Goal: Task Accomplishment & Management: Manage account settings

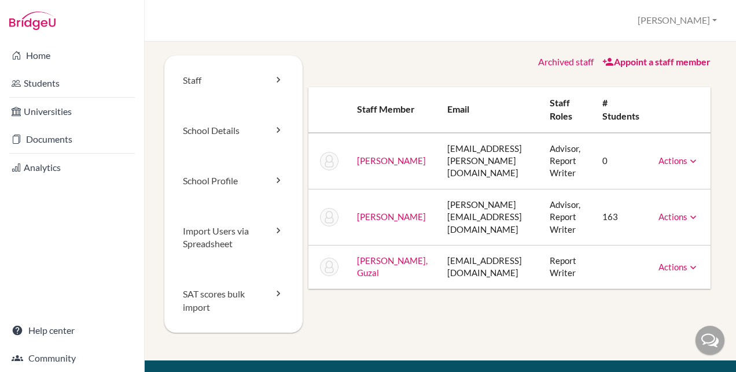
click at [691, 162] on icon at bounding box center [693, 162] width 12 height 12
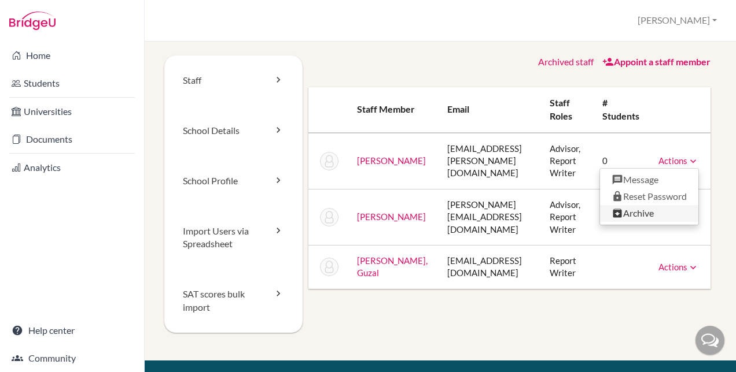
click at [641, 210] on link "Archive" at bounding box center [649, 213] width 98 height 17
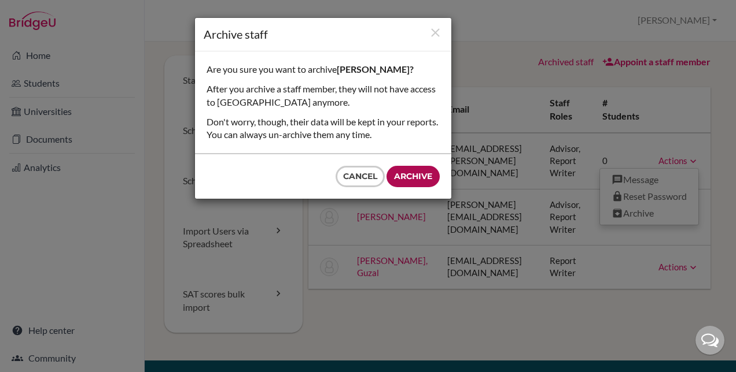
click at [413, 171] on input "Archive" at bounding box center [412, 176] width 53 height 21
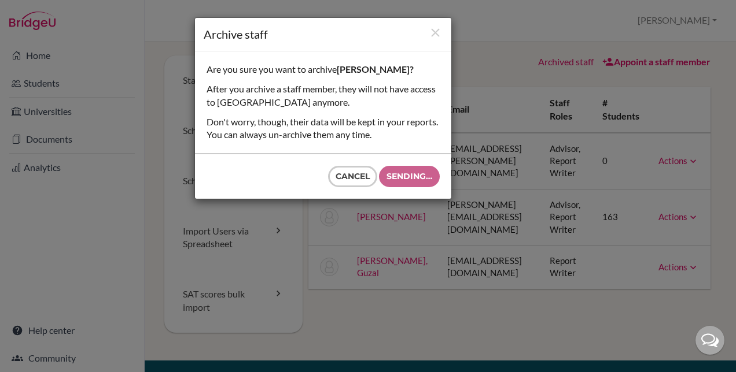
click at [413, 171] on div "Cancel Sending…" at bounding box center [323, 176] width 256 height 45
type input "Archive"
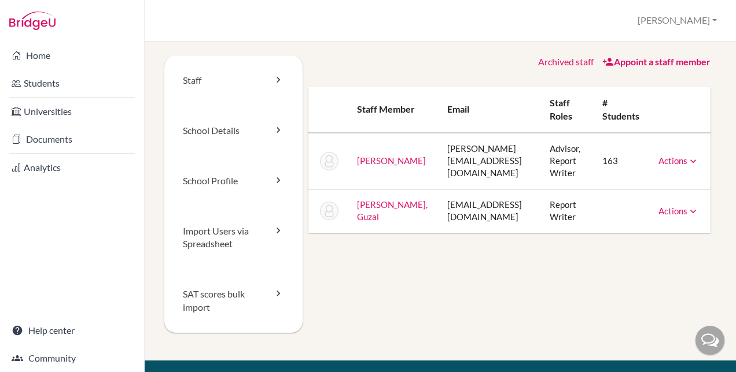
click at [602, 58] on icon at bounding box center [608, 62] width 12 height 12
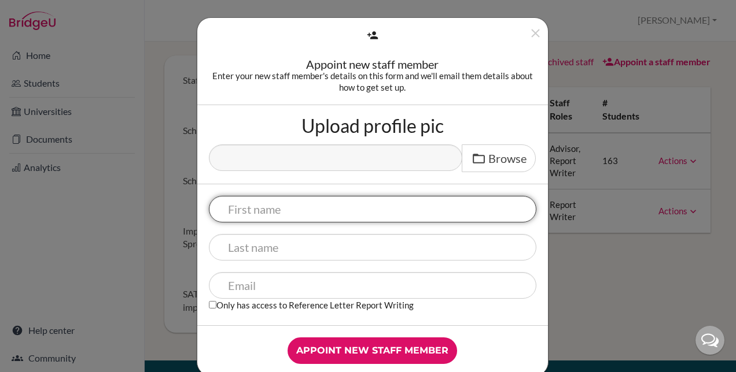
scroll to position [20, 0]
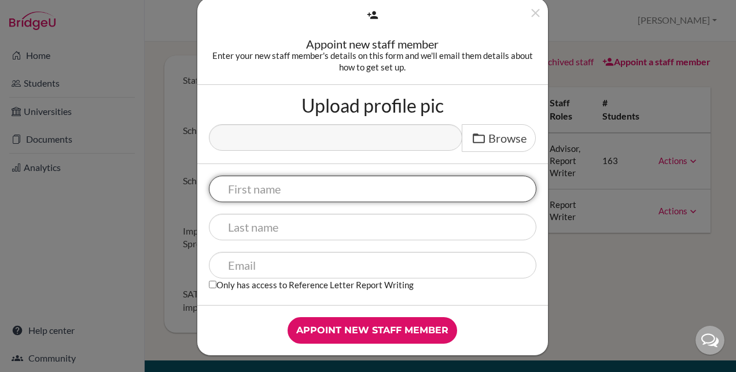
click at [275, 190] on input "text" at bounding box center [372, 189] width 327 height 27
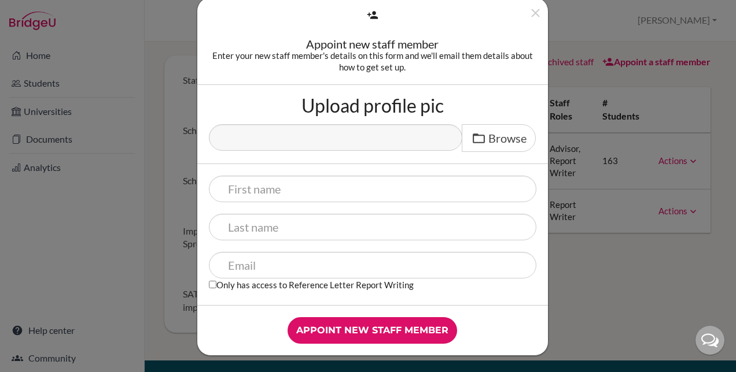
click at [508, 160] on div "Upload profile pic Browse" at bounding box center [372, 124] width 350 height 79
click at [529, 9] on icon "Close" at bounding box center [535, 13] width 14 height 14
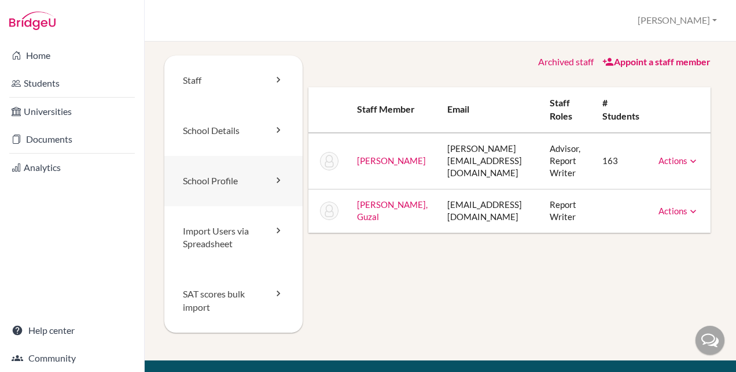
click at [228, 182] on link "School Profile" at bounding box center [233, 181] width 138 height 50
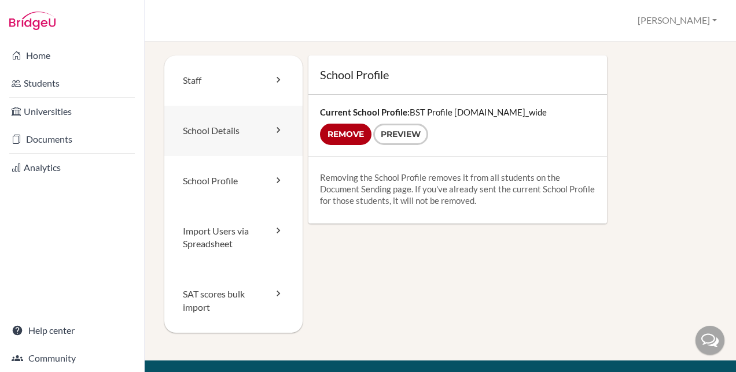
click at [229, 132] on link "School Details" at bounding box center [233, 131] width 138 height 50
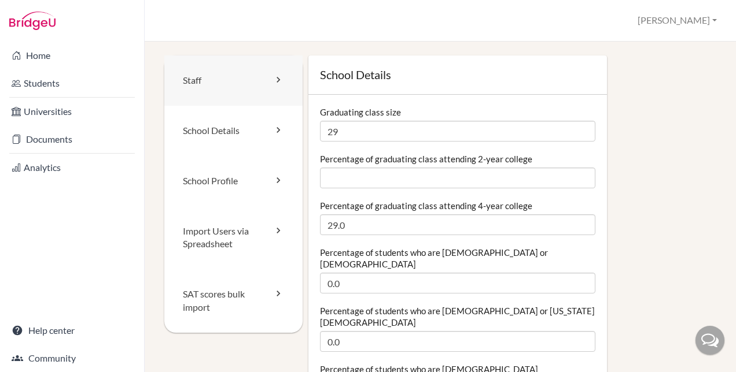
click at [253, 79] on link "Staff" at bounding box center [233, 81] width 138 height 50
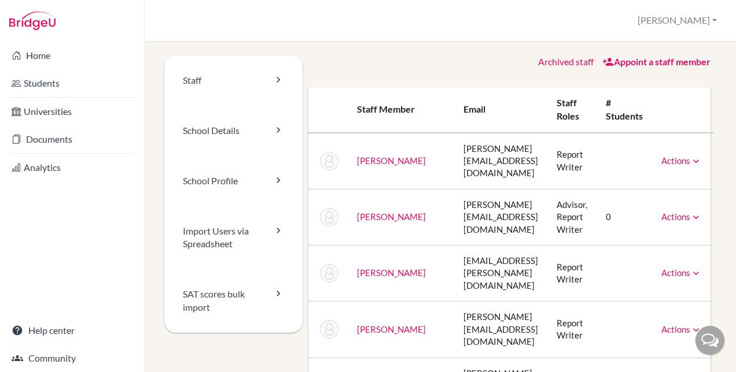
click at [701, 156] on icon at bounding box center [696, 162] width 12 height 12
click at [448, 47] on div "Staff School Details School Profile Import Users via Spreadsheet SAT scores bul…" at bounding box center [440, 207] width 591 height 331
click at [260, 79] on link "Staff" at bounding box center [233, 81] width 138 height 50
click at [194, 81] on link "Staff" at bounding box center [233, 81] width 138 height 50
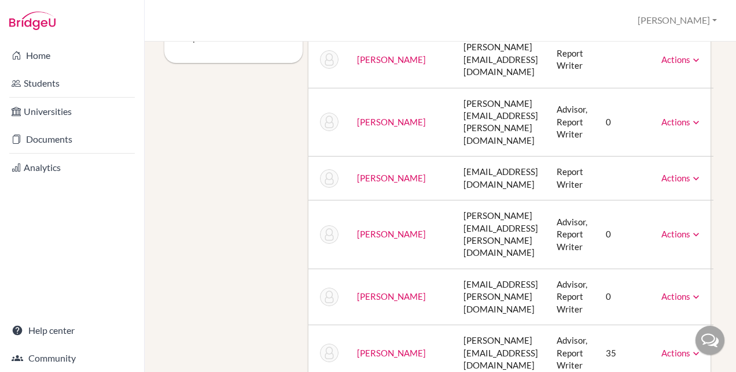
scroll to position [272, 0]
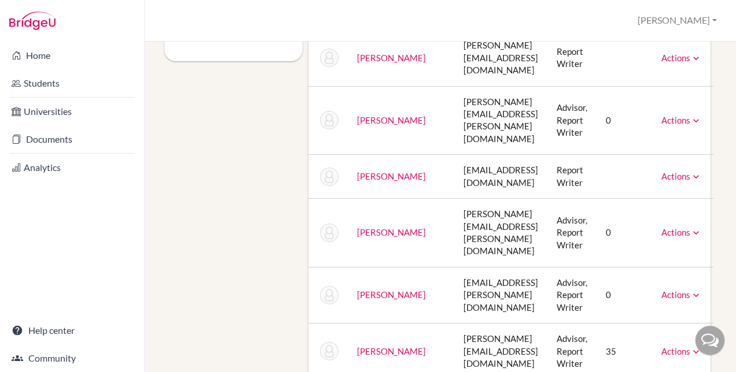
click at [701, 346] on icon at bounding box center [696, 352] width 12 height 12
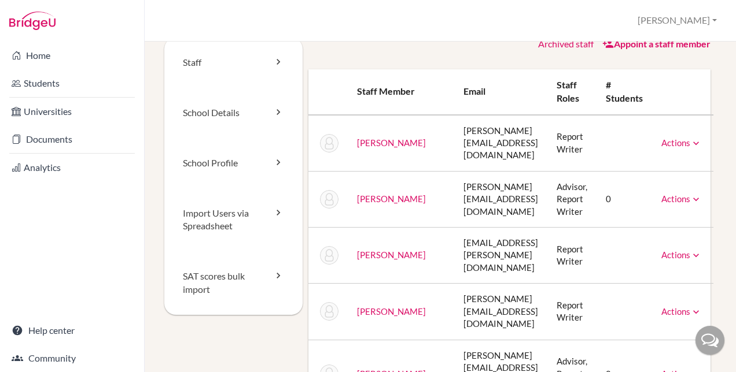
scroll to position [0, 0]
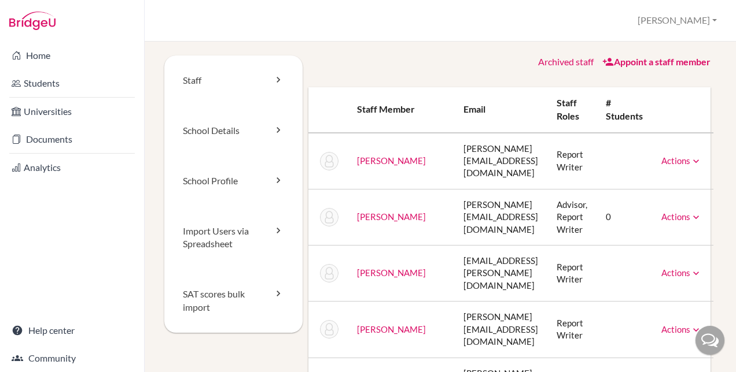
click at [563, 65] on link "Archived staff" at bounding box center [566, 61] width 56 height 11
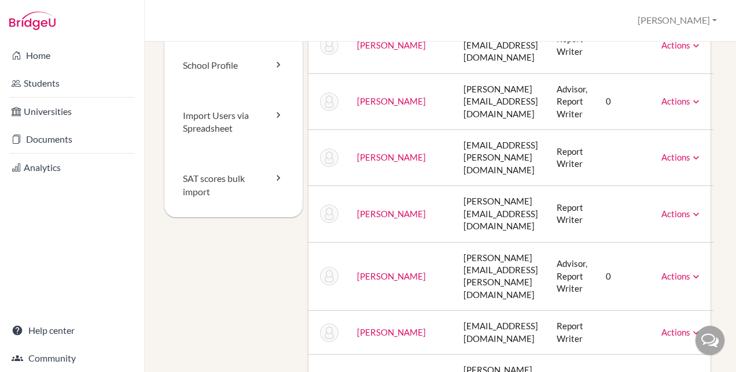
scroll to position [58, 0]
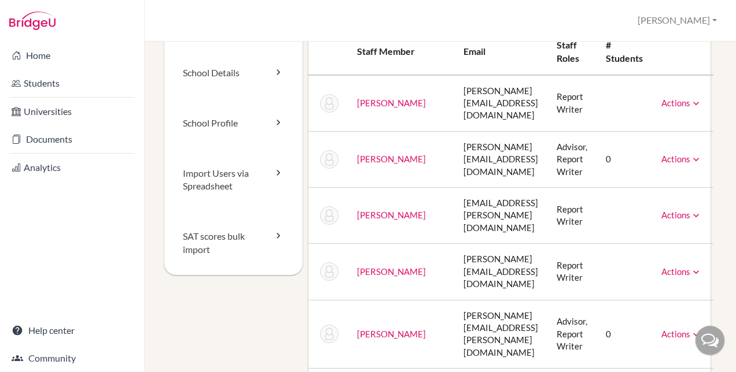
click at [701, 154] on icon at bounding box center [696, 160] width 12 height 12
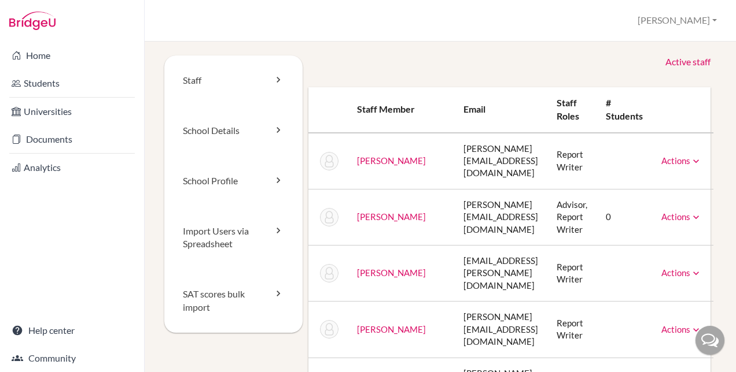
click at [678, 64] on link "Active staff" at bounding box center [687, 62] width 45 height 13
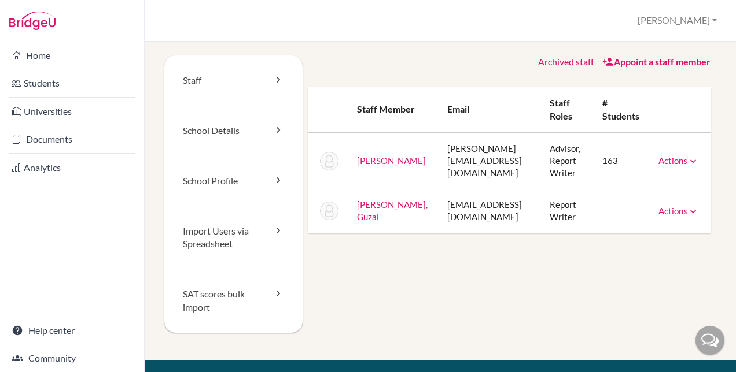
click at [629, 62] on link "Appoint a staff member" at bounding box center [656, 61] width 108 height 11
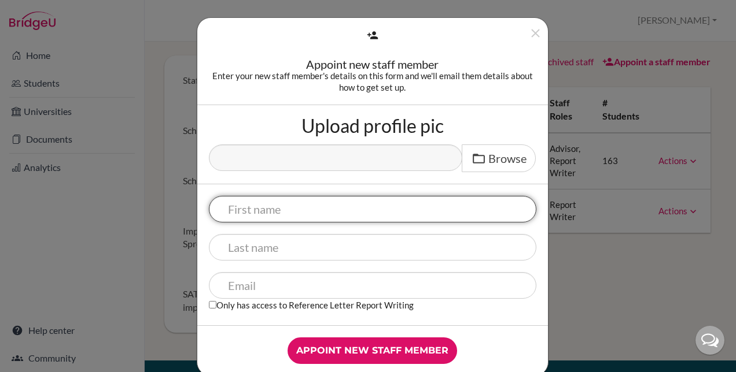
click at [284, 208] on input "text" at bounding box center [372, 209] width 327 height 27
paste input "Frederik Willem De Lange"
drag, startPoint x: 385, startPoint y: 210, endPoint x: 305, endPoint y: 208, distance: 80.4
click at [305, 208] on input "Frederik Willem De Lange" at bounding box center [372, 209] width 327 height 27
type input "Frederik Willem"
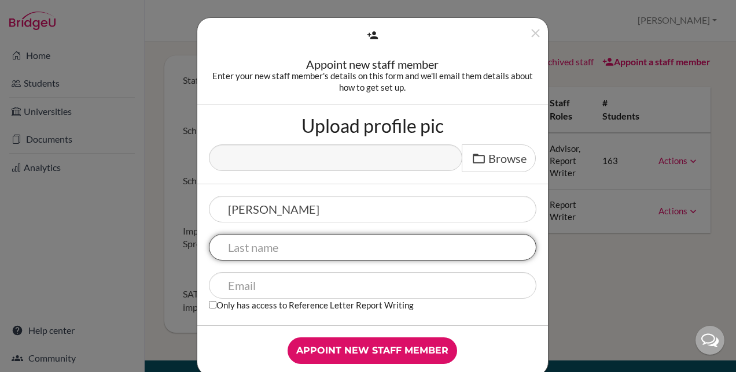
click at [265, 246] on input "text" at bounding box center [372, 247] width 327 height 27
paste input "De Lange"
type input "De Lange"
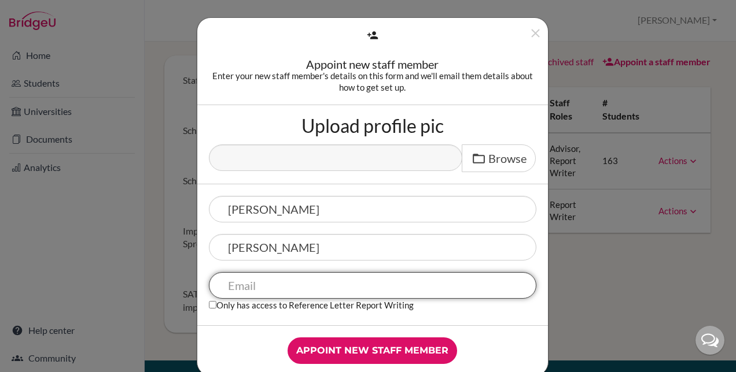
click at [269, 290] on input "text" at bounding box center [372, 285] width 327 height 27
click at [289, 282] on input "text" at bounding box center [372, 285] width 327 height 27
paste input "f.delange@britishschool.uz"
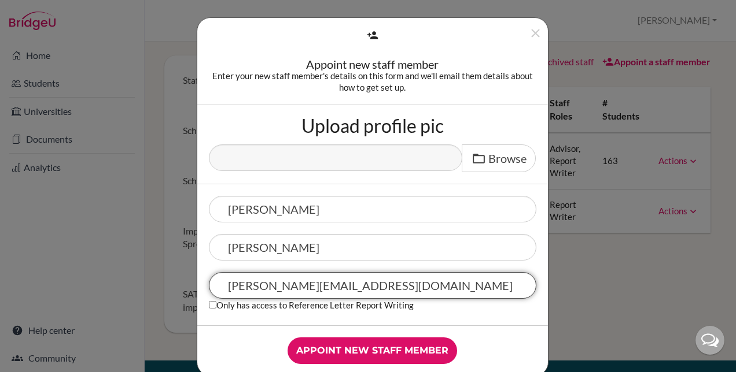
scroll to position [20, 0]
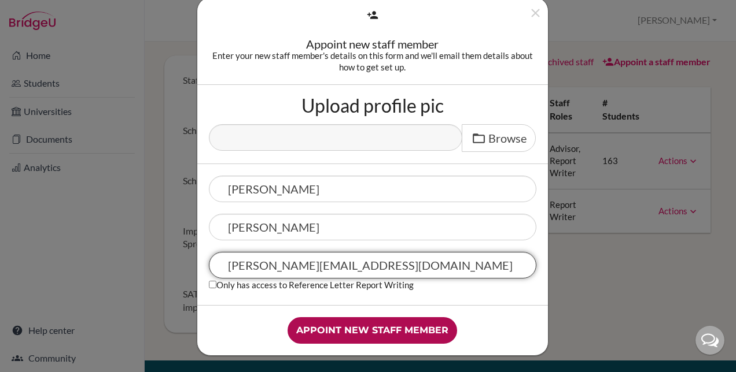
type input "f.delange@britishschool.uz"
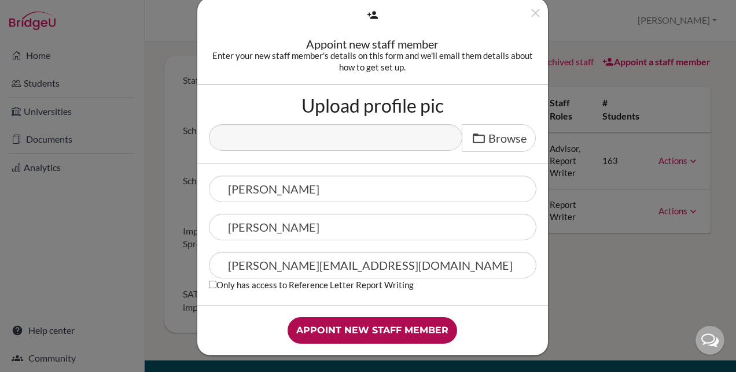
click at [379, 330] on input "Appoint new staff member" at bounding box center [371, 330] width 169 height 27
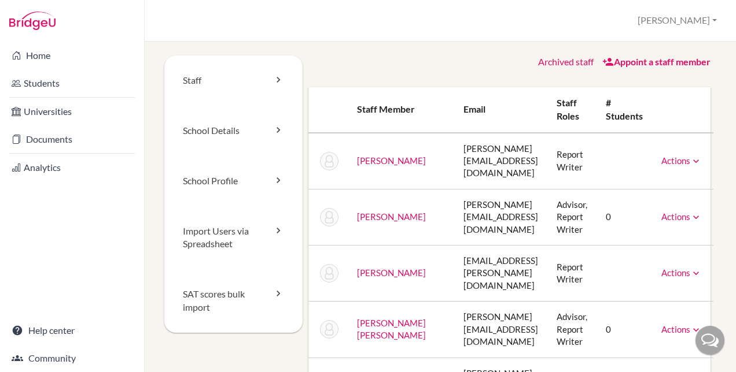
click at [602, 61] on icon at bounding box center [608, 62] width 12 height 12
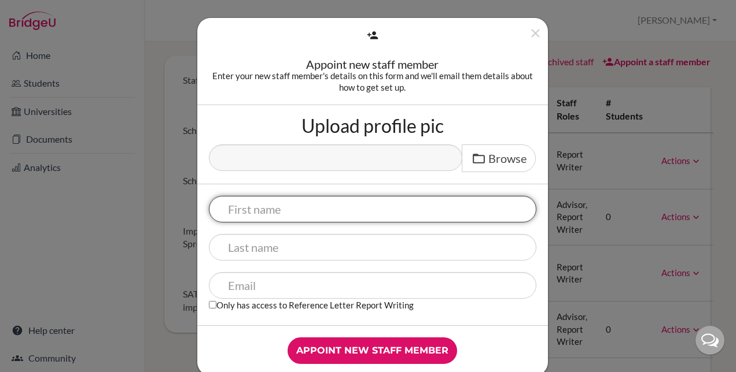
click at [300, 205] on input "text" at bounding box center [372, 209] width 327 height 27
paste input "[PERSON_NAME]"
drag, startPoint x: 355, startPoint y: 208, endPoint x: 267, endPoint y: 212, distance: 88.5
click at [267, 212] on input "[PERSON_NAME]" at bounding box center [372, 209] width 327 height 27
type input "[PERSON_NAME]"
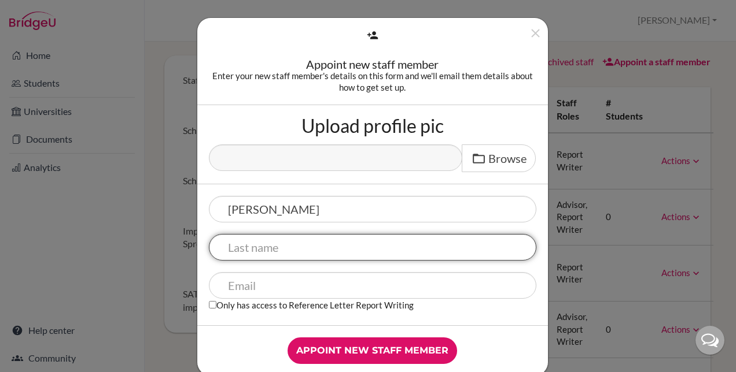
click at [257, 244] on input "text" at bounding box center [372, 247] width 327 height 27
paste input "[PERSON_NAME]"
type input "[PERSON_NAME]"
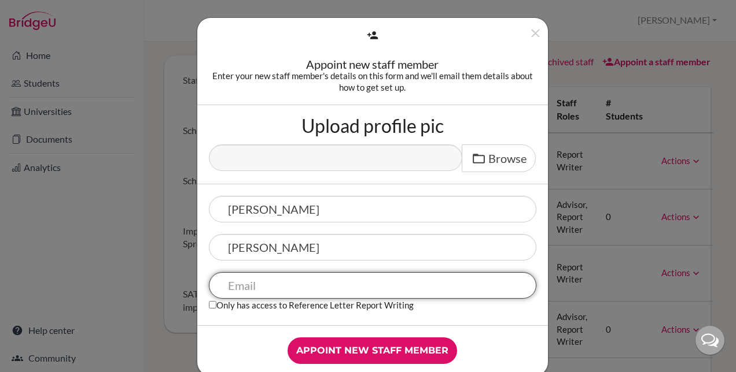
click at [241, 282] on input "text" at bounding box center [372, 285] width 327 height 27
click at [283, 287] on input "text" at bounding box center [372, 285] width 327 height 27
paste input "[EMAIL_ADDRESS][DOMAIN_NAME]"
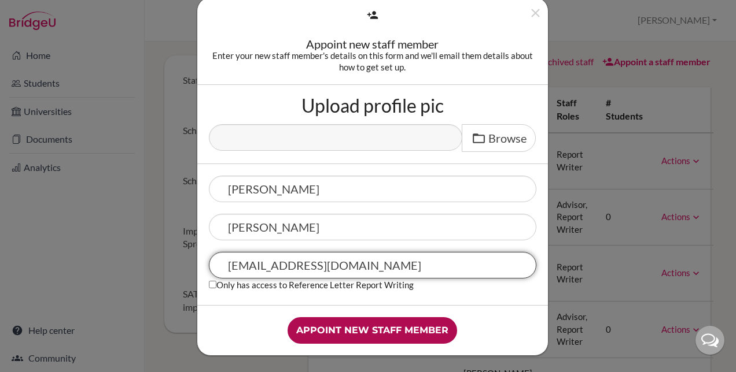
type input "[EMAIL_ADDRESS][DOMAIN_NAME]"
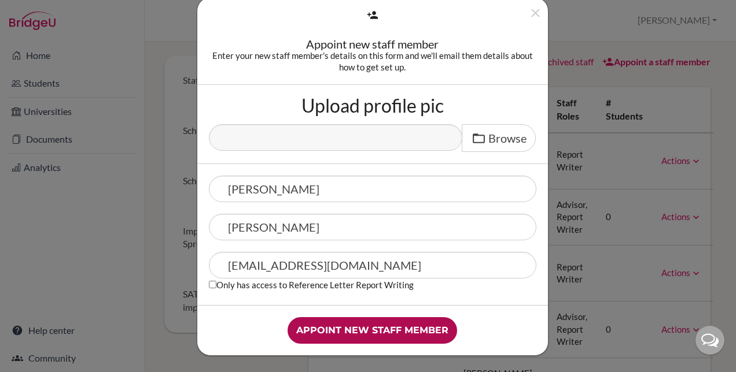
click at [363, 332] on input "Appoint new staff member" at bounding box center [371, 330] width 169 height 27
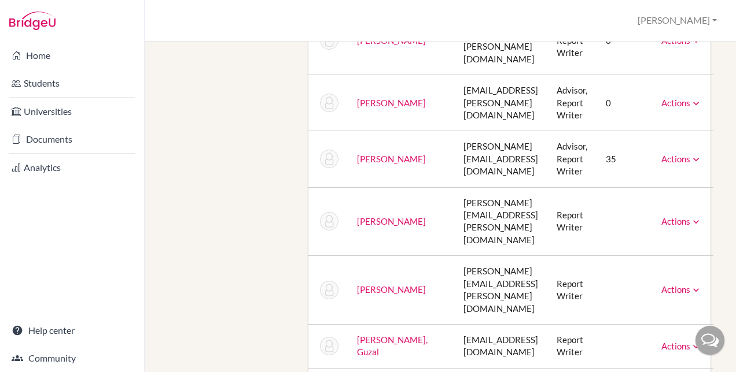
scroll to position [578, 0]
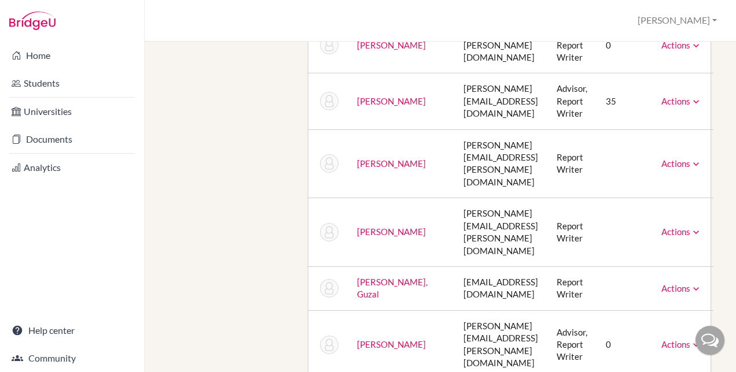
click at [239, 227] on div "Staff School Details School Profile Import Users via Spreadsheet SAT scores bul…" at bounding box center [440, 184] width 552 height 1414
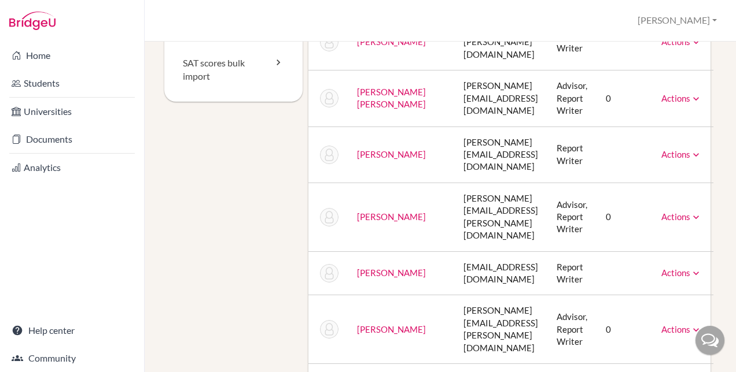
scroll to position [0, 0]
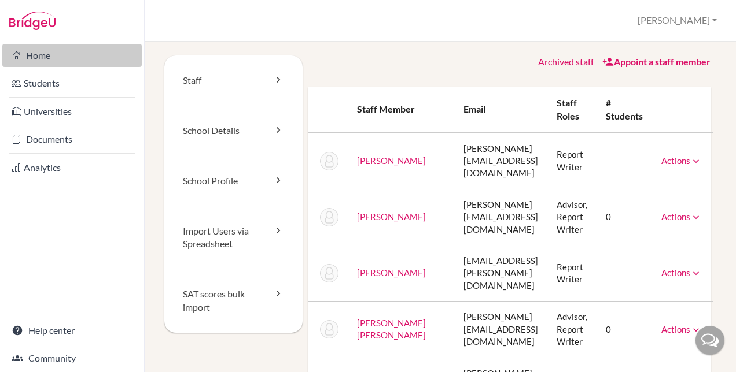
click at [46, 59] on link "Home" at bounding box center [71, 55] width 139 height 23
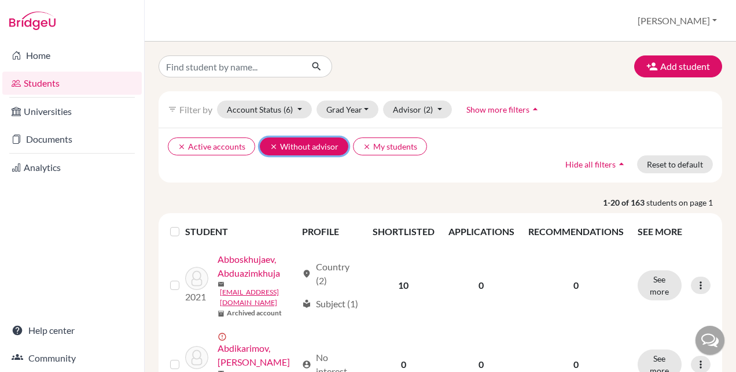
click at [269, 147] on icon "clear" at bounding box center [273, 147] width 8 height 8
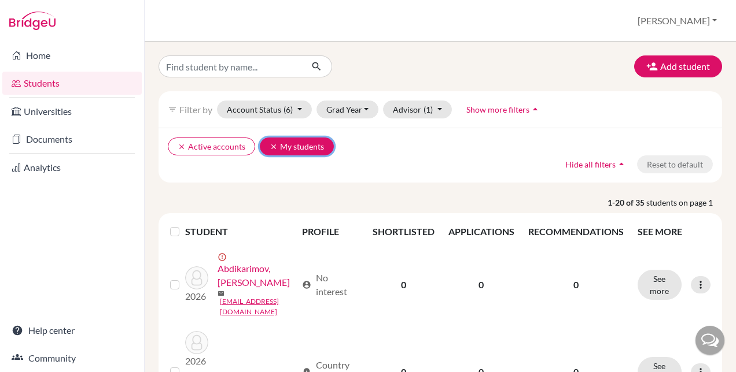
click at [263, 145] on button "clear My students" at bounding box center [297, 147] width 74 height 18
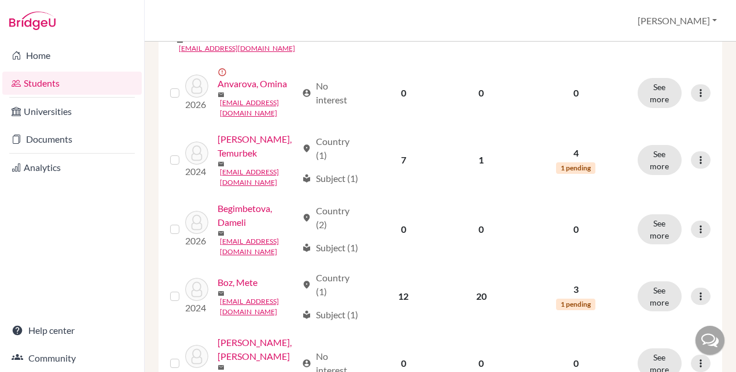
scroll to position [578, 0]
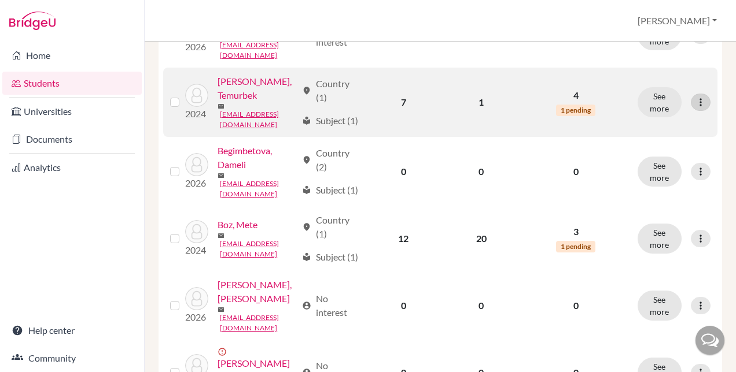
click at [690, 94] on div at bounding box center [700, 102] width 20 height 17
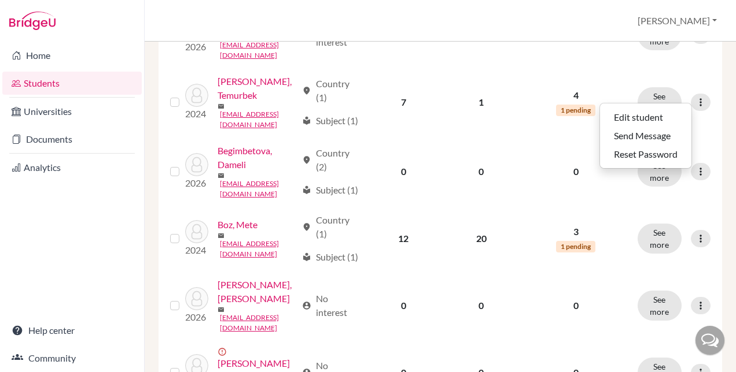
click at [150, 105] on div "STUDENT PROFILE SHORTLISTED APPLICATIONS RECOMMENDATIONS SEE MORE 2026 error_ou…" at bounding box center [440, 353] width 581 height 1436
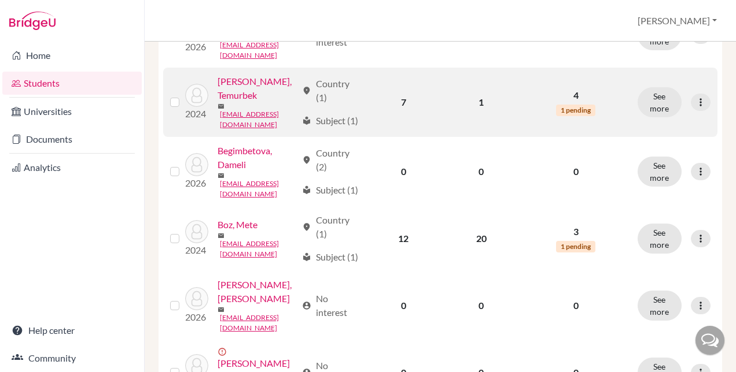
click at [184, 95] on label at bounding box center [184, 95] width 0 height 0
click at [0, 0] on input "checkbox" at bounding box center [0, 0] width 0 height 0
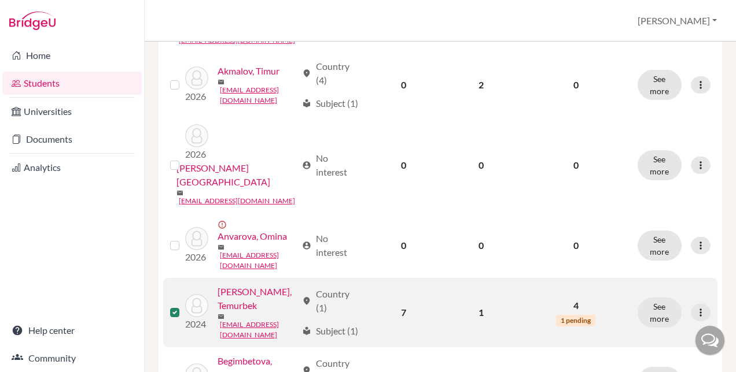
scroll to position [520, 0]
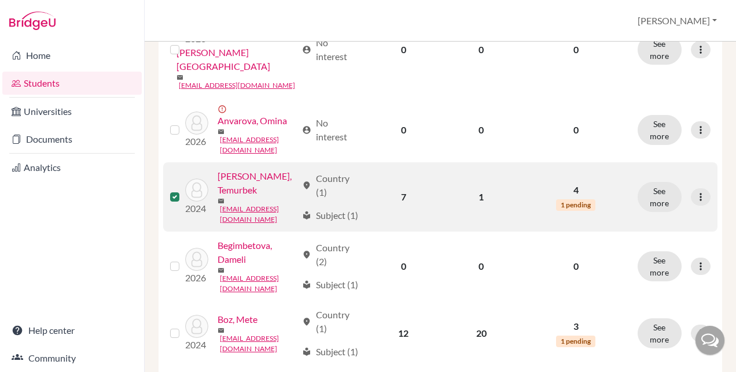
click at [184, 190] on label at bounding box center [184, 190] width 0 height 0
click at [0, 0] on input "checkbox" at bounding box center [0, 0] width 0 height 0
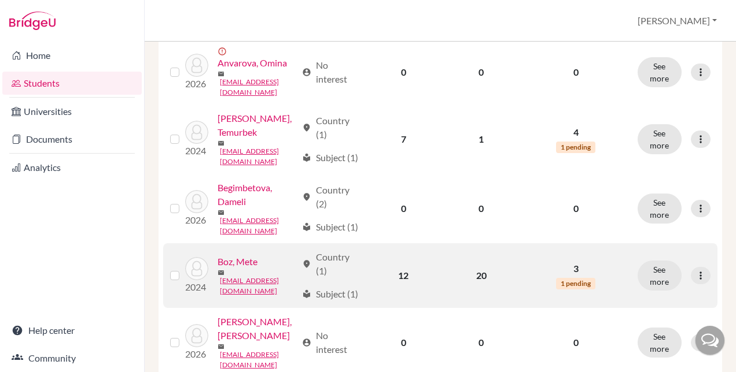
scroll to position [599, 0]
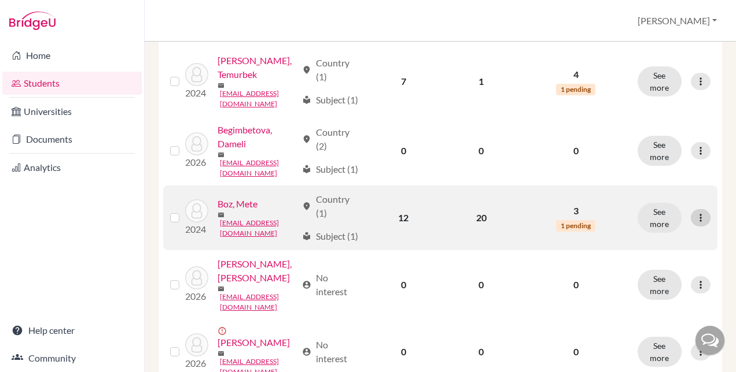
click at [694, 224] on icon at bounding box center [700, 218] width 12 height 12
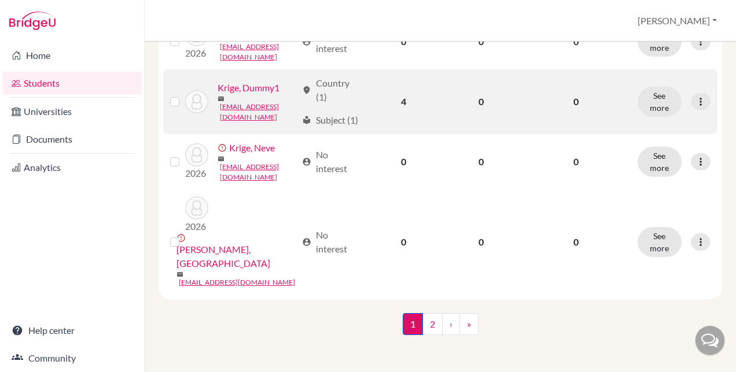
scroll to position [1464, 0]
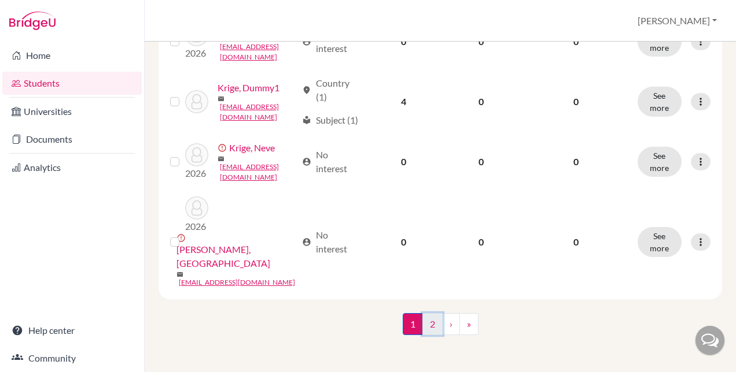
click at [423, 325] on link "2" at bounding box center [432, 324] width 20 height 22
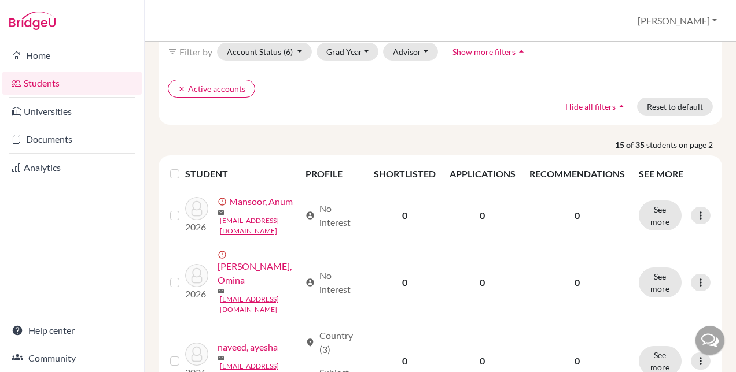
scroll to position [116, 0]
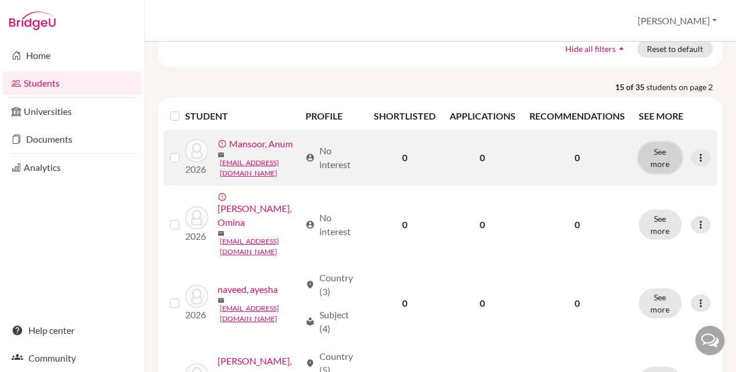
click at [653, 164] on button "See more" at bounding box center [659, 158] width 43 height 30
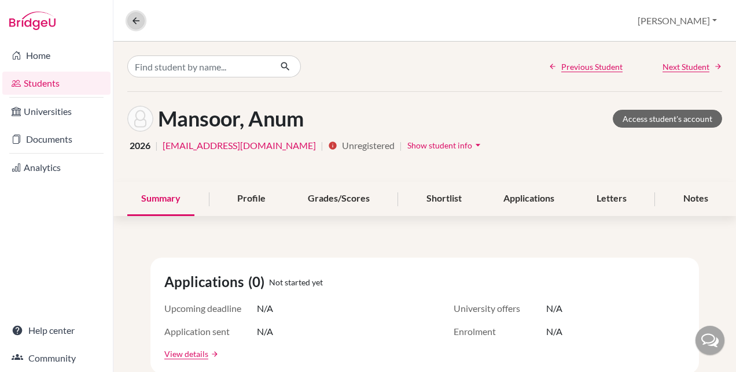
click at [131, 17] on icon at bounding box center [136, 21] width 10 height 10
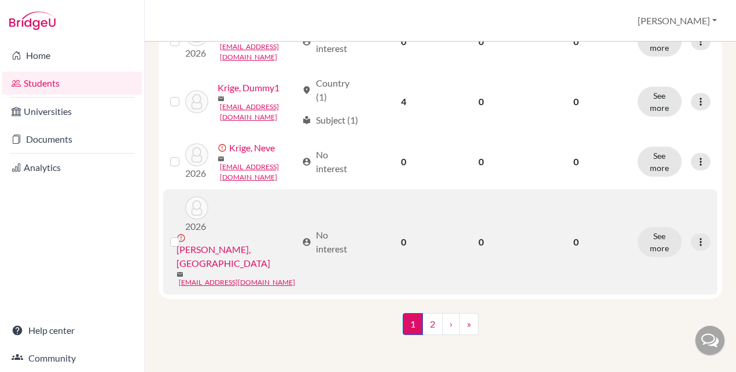
scroll to position [1464, 0]
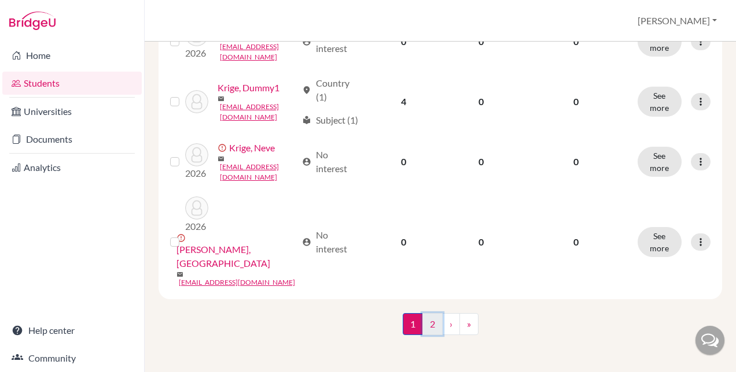
click at [428, 327] on link "2" at bounding box center [432, 324] width 20 height 22
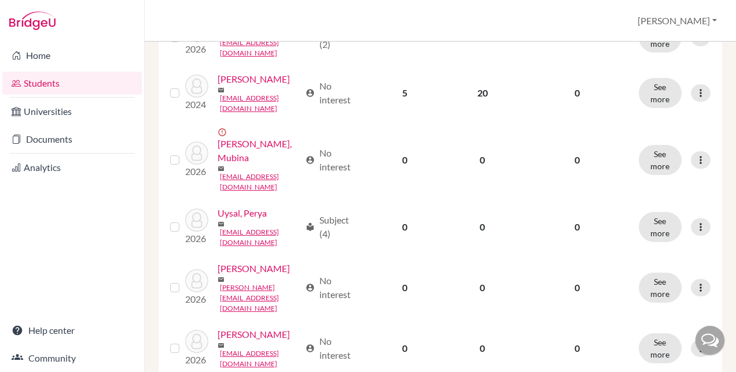
scroll to position [821, 0]
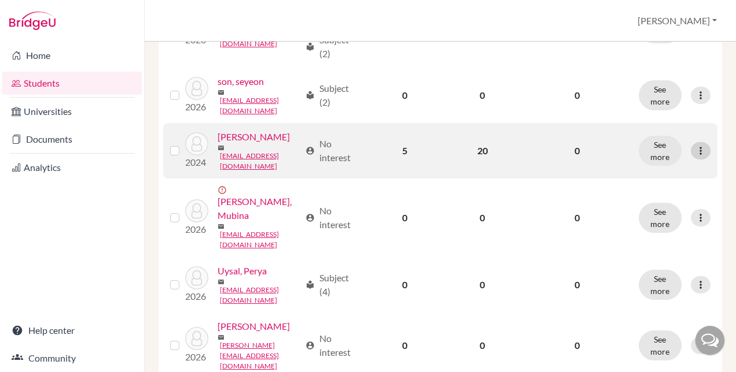
click at [692, 156] on div at bounding box center [700, 150] width 20 height 17
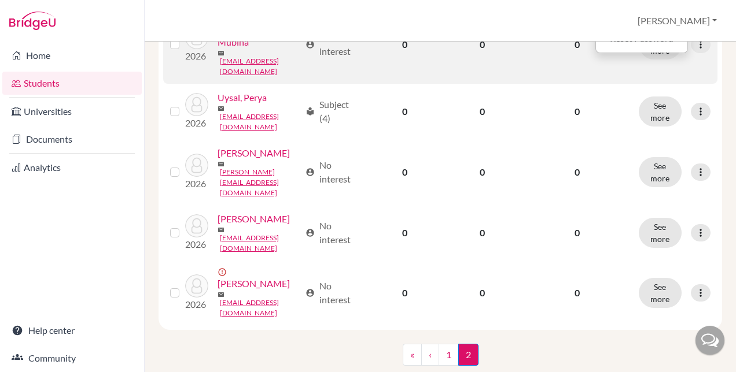
scroll to position [1052, 0]
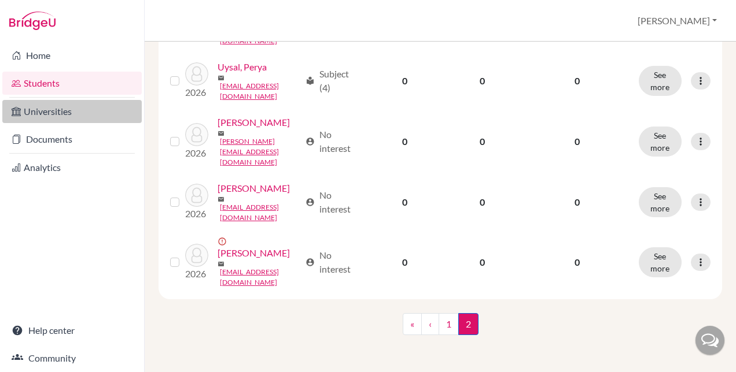
click at [66, 113] on link "Universities" at bounding box center [71, 111] width 139 height 23
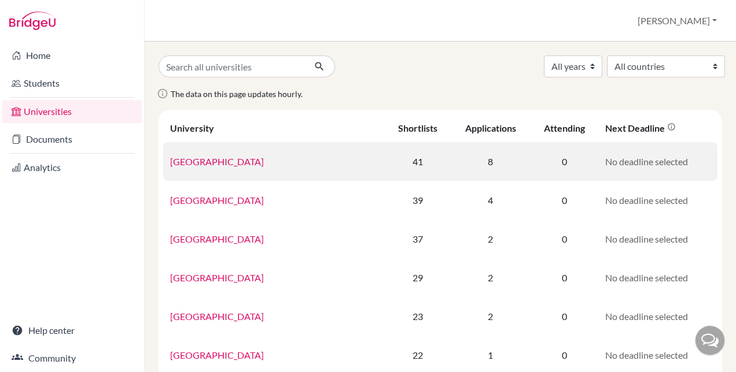
click at [249, 160] on link "University College London" at bounding box center [217, 161] width 94 height 11
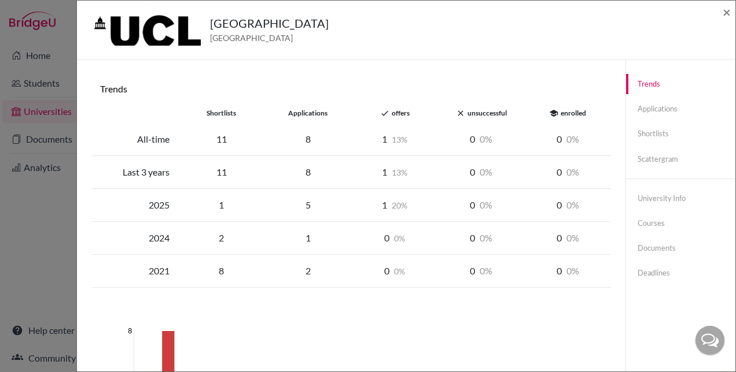
click at [722, 13] on div "University College London United Kingdom ×" at bounding box center [406, 30] width 649 height 50
click at [730, 10] on span "×" at bounding box center [726, 11] width 8 height 17
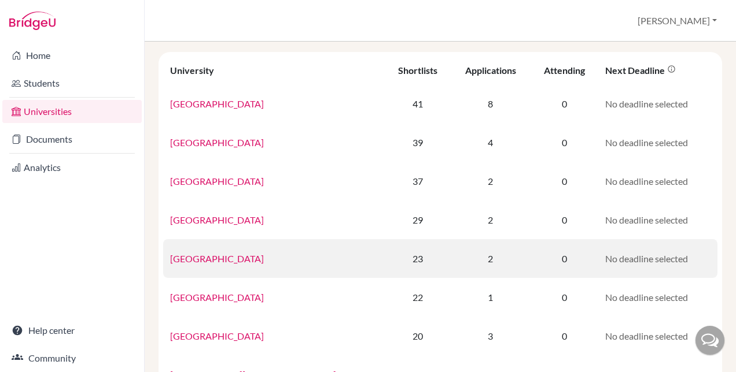
scroll to position [116, 0]
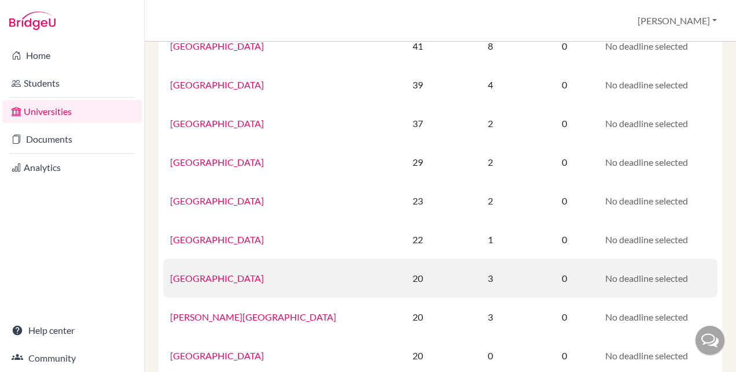
click at [264, 278] on link "Kingston University London" at bounding box center [217, 278] width 94 height 11
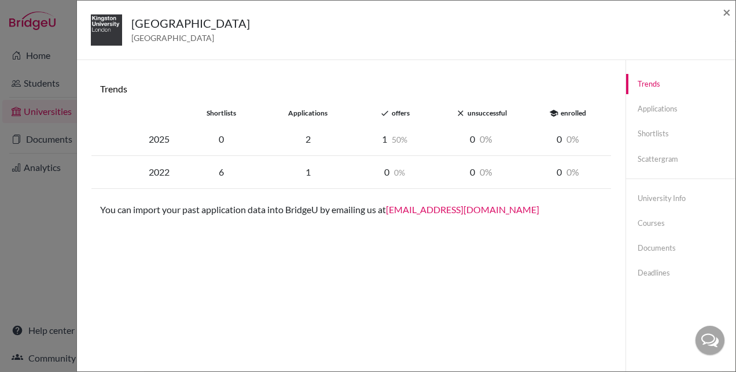
click at [161, 141] on div "2025" at bounding box center [134, 139] width 87 height 14
click at [653, 109] on link "Applications" at bounding box center [680, 109] width 109 height 20
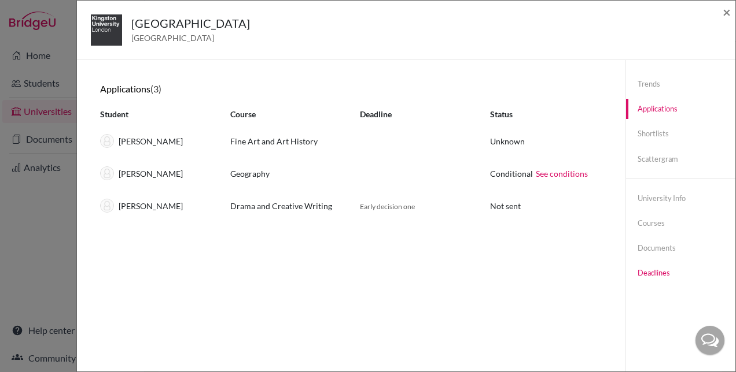
click at [641, 271] on link "Deadlines" at bounding box center [680, 273] width 109 height 20
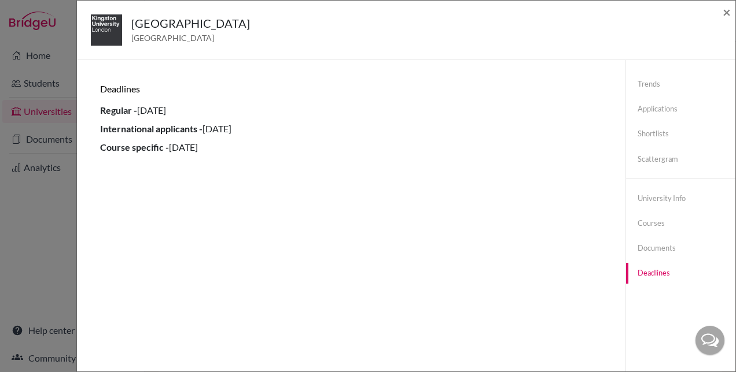
click at [431, 175] on div "Trends shortlists applications done offers close unsuccessful school enrolled 2…" at bounding box center [351, 246] width 520 height 345
click at [729, 12] on span "×" at bounding box center [726, 11] width 8 height 17
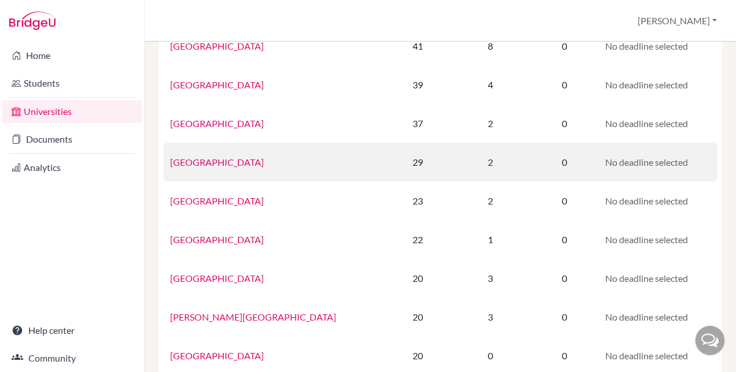
scroll to position [173, 0]
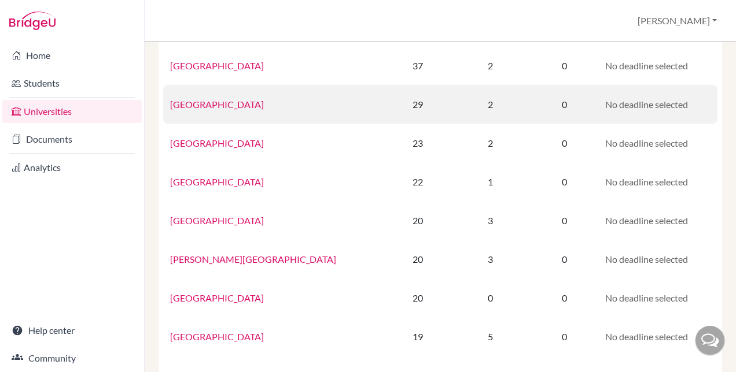
click at [241, 104] on link "University of Bristol" at bounding box center [217, 104] width 94 height 11
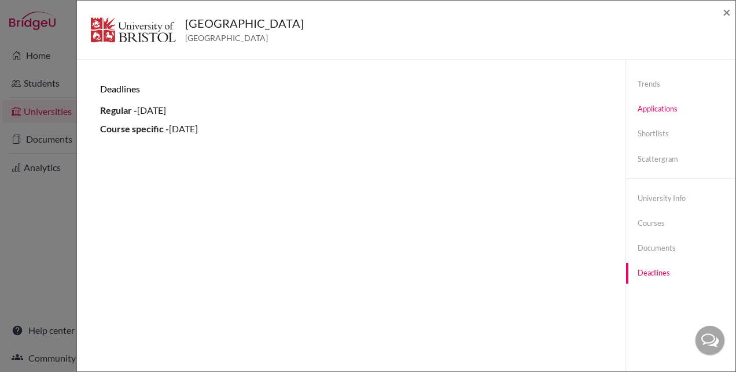
click at [633, 109] on link "Applications" at bounding box center [680, 109] width 109 height 20
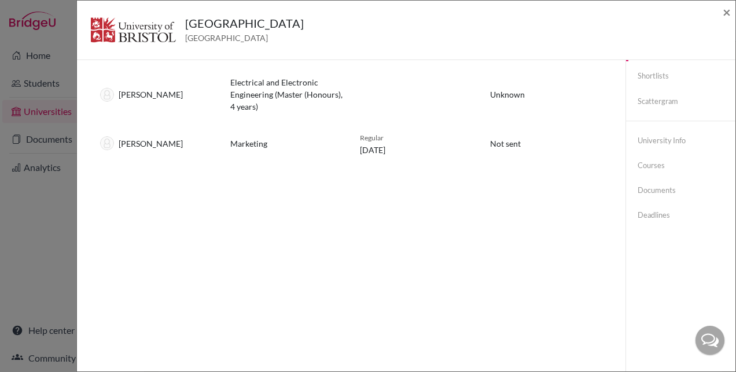
scroll to position [0, 0]
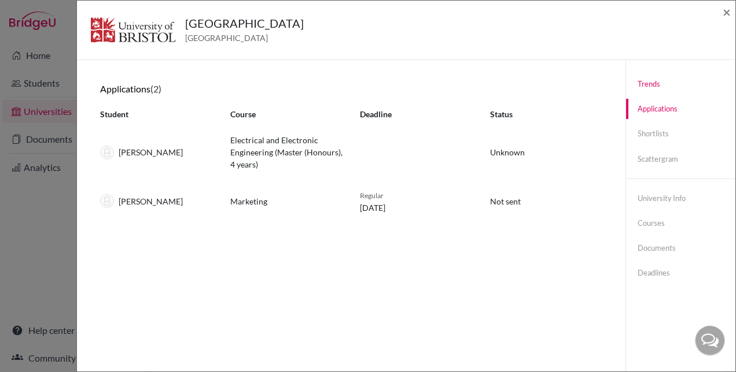
click at [635, 81] on link "Trends" at bounding box center [680, 84] width 109 height 20
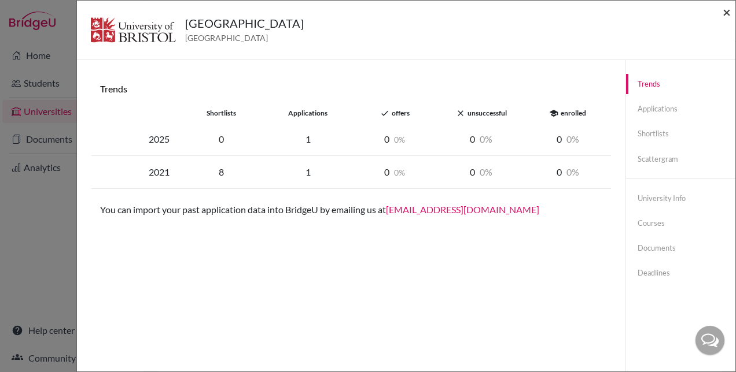
click at [730, 12] on span "×" at bounding box center [726, 11] width 8 height 17
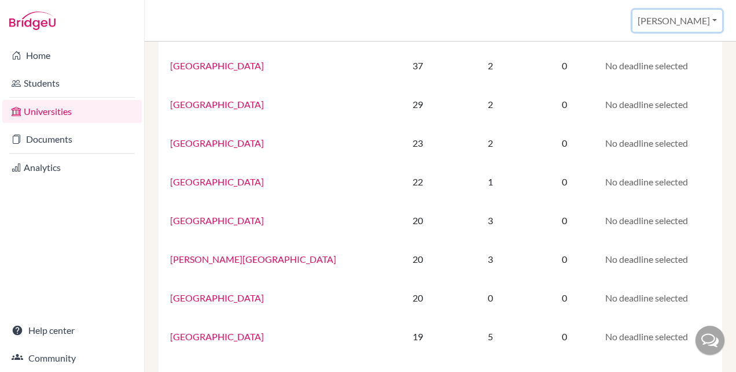
click at [705, 25] on button "[PERSON_NAME]" at bounding box center [677, 21] width 90 height 22
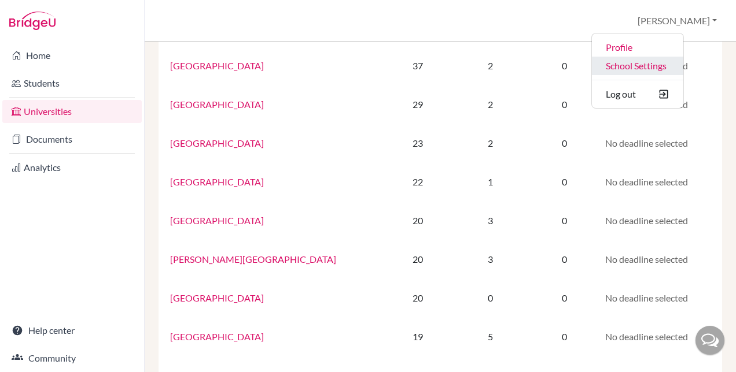
click at [679, 69] on link "School Settings" at bounding box center [637, 66] width 91 height 19
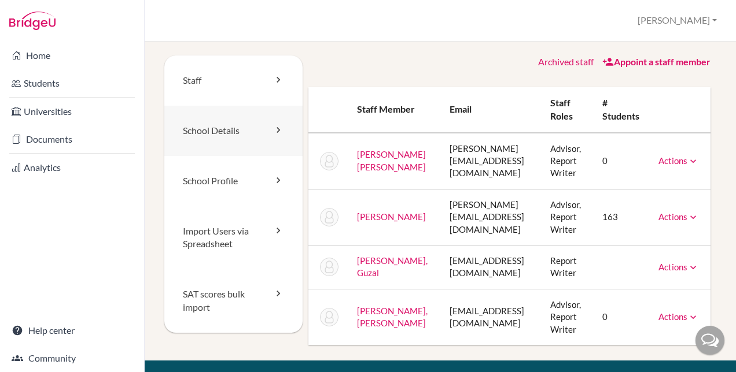
click at [216, 132] on link "School Details" at bounding box center [233, 131] width 138 height 50
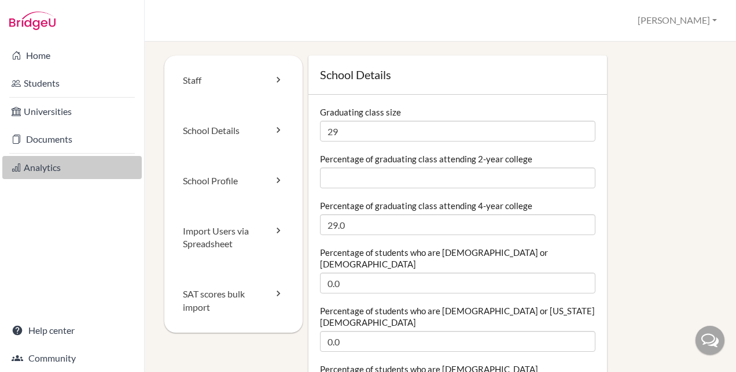
click at [59, 167] on link "Analytics" at bounding box center [71, 167] width 139 height 23
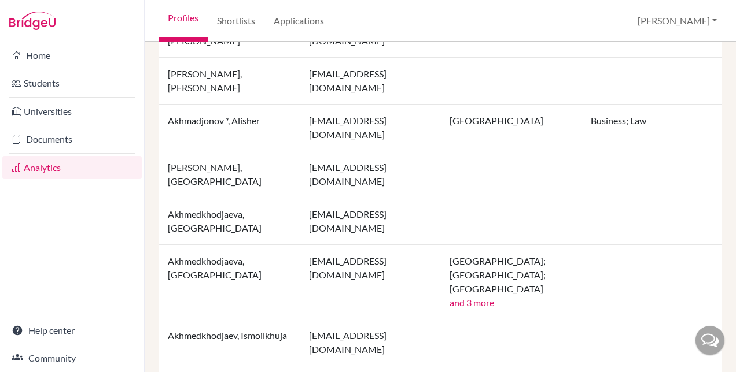
scroll to position [1271, 0]
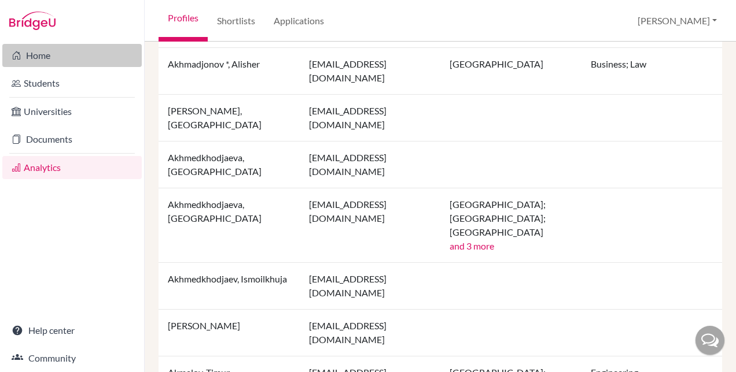
click at [54, 60] on link "Home" at bounding box center [71, 55] width 139 height 23
